Goal: Task Accomplishment & Management: Manage account settings

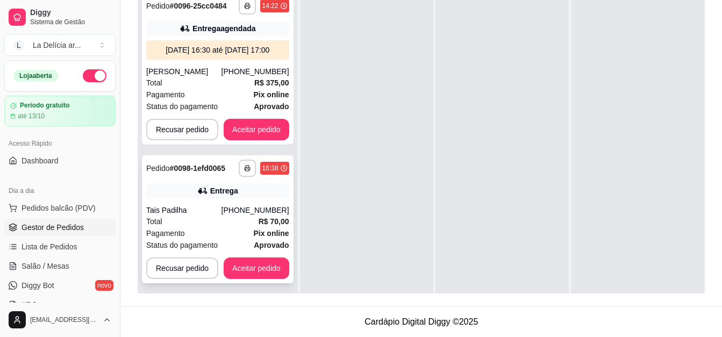
scroll to position [30, 0]
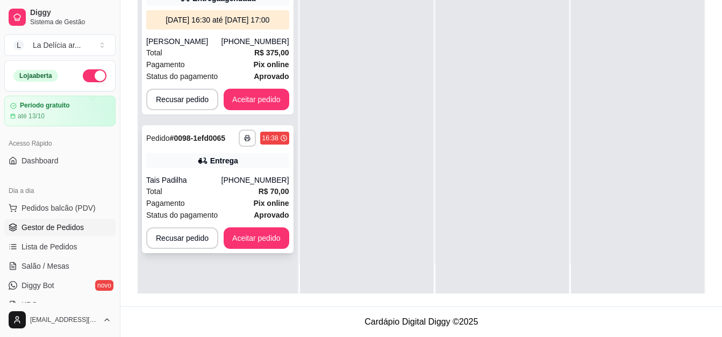
click at [210, 162] on div "**********" at bounding box center [218, 189] width 152 height 128
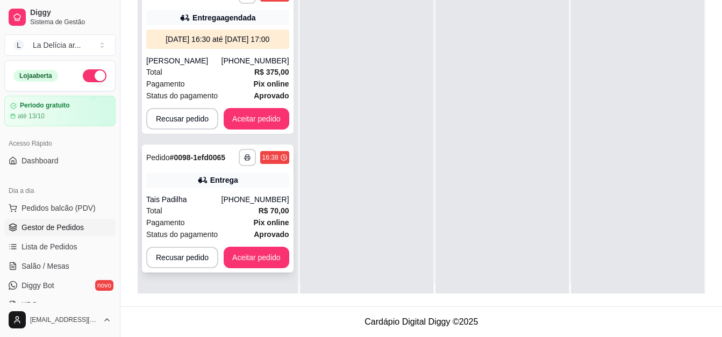
scroll to position [0, 0]
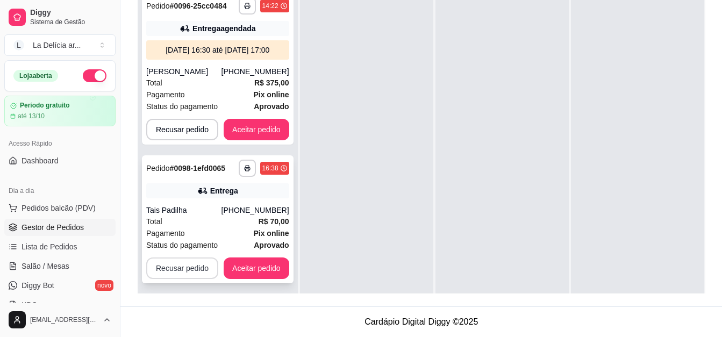
click at [190, 265] on button "Recusar pedido" at bounding box center [182, 269] width 72 height 22
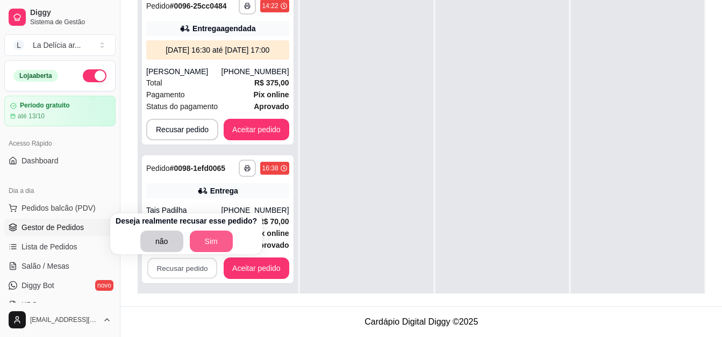
click at [212, 235] on button "Sim" at bounding box center [211, 242] width 43 height 22
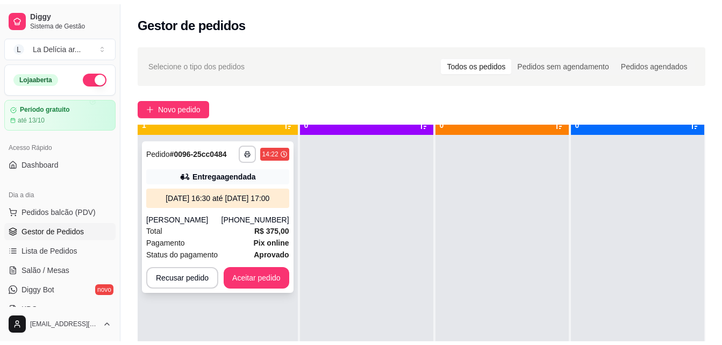
scroll to position [30, 0]
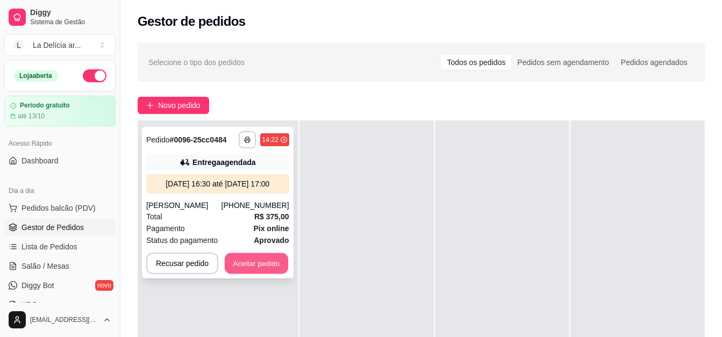
click at [259, 269] on button "Aceitar pedido" at bounding box center [256, 263] width 63 height 21
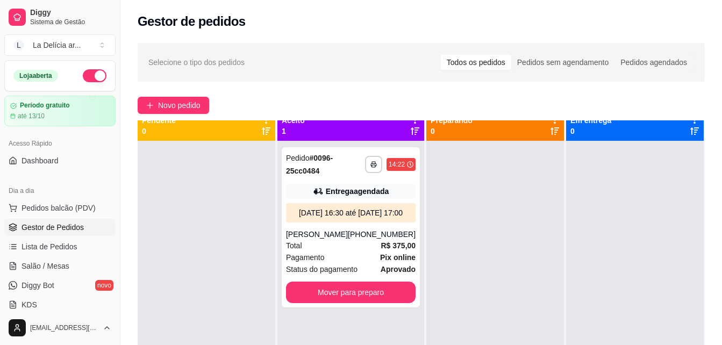
scroll to position [0, 0]
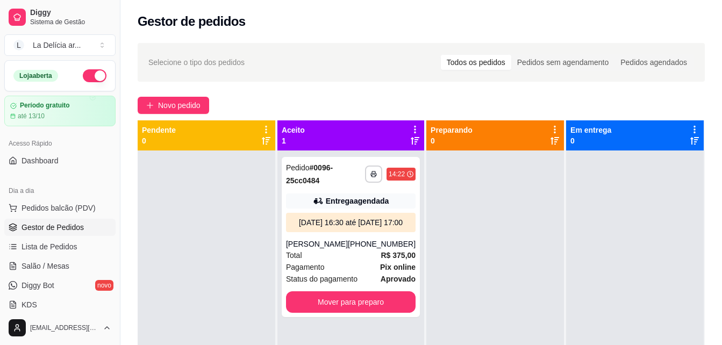
click at [249, 302] on div at bounding box center [207, 323] width 138 height 345
